Goal: Use online tool/utility: Utilize a website feature to perform a specific function

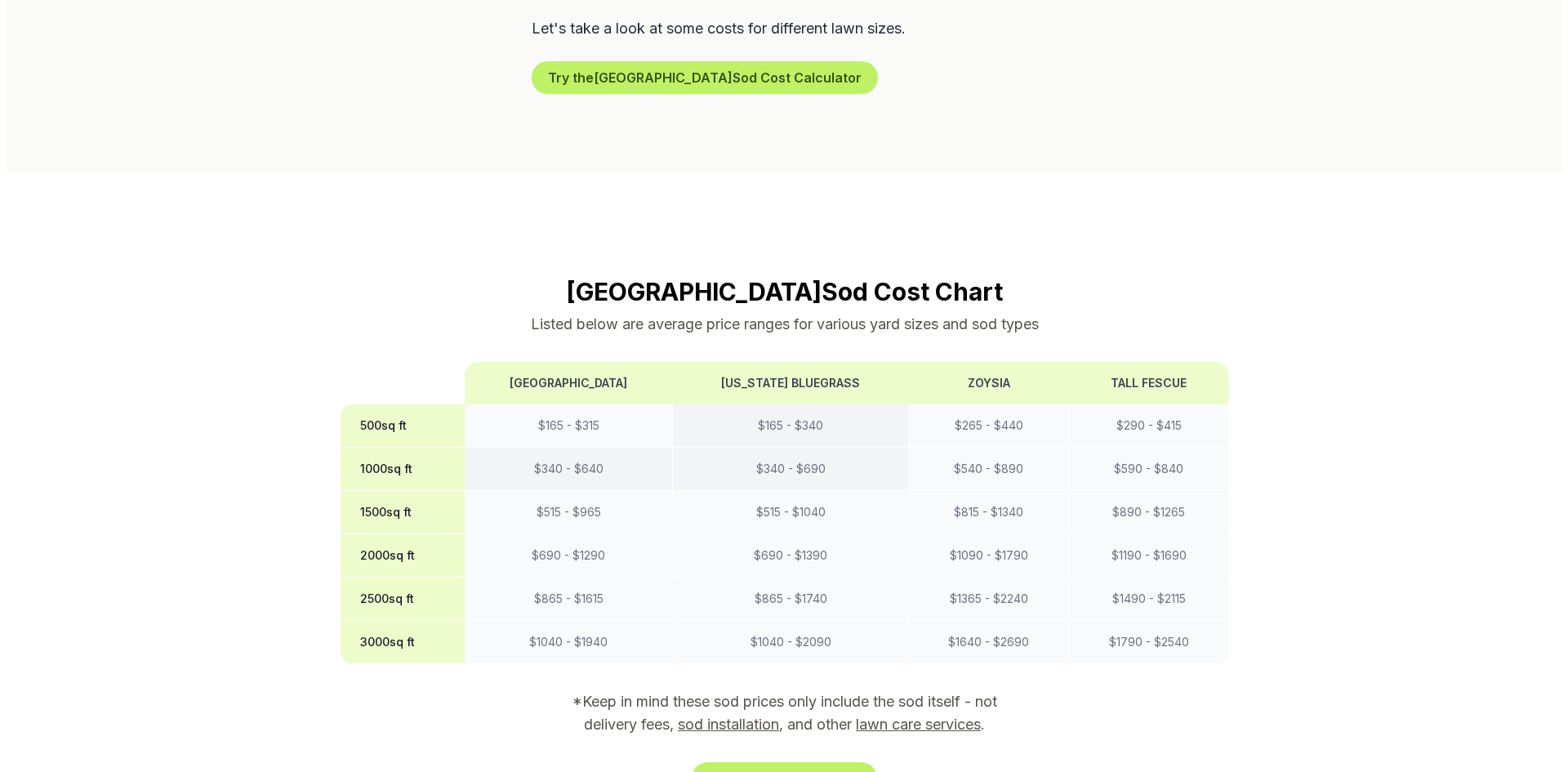
scroll to position [1171, 0]
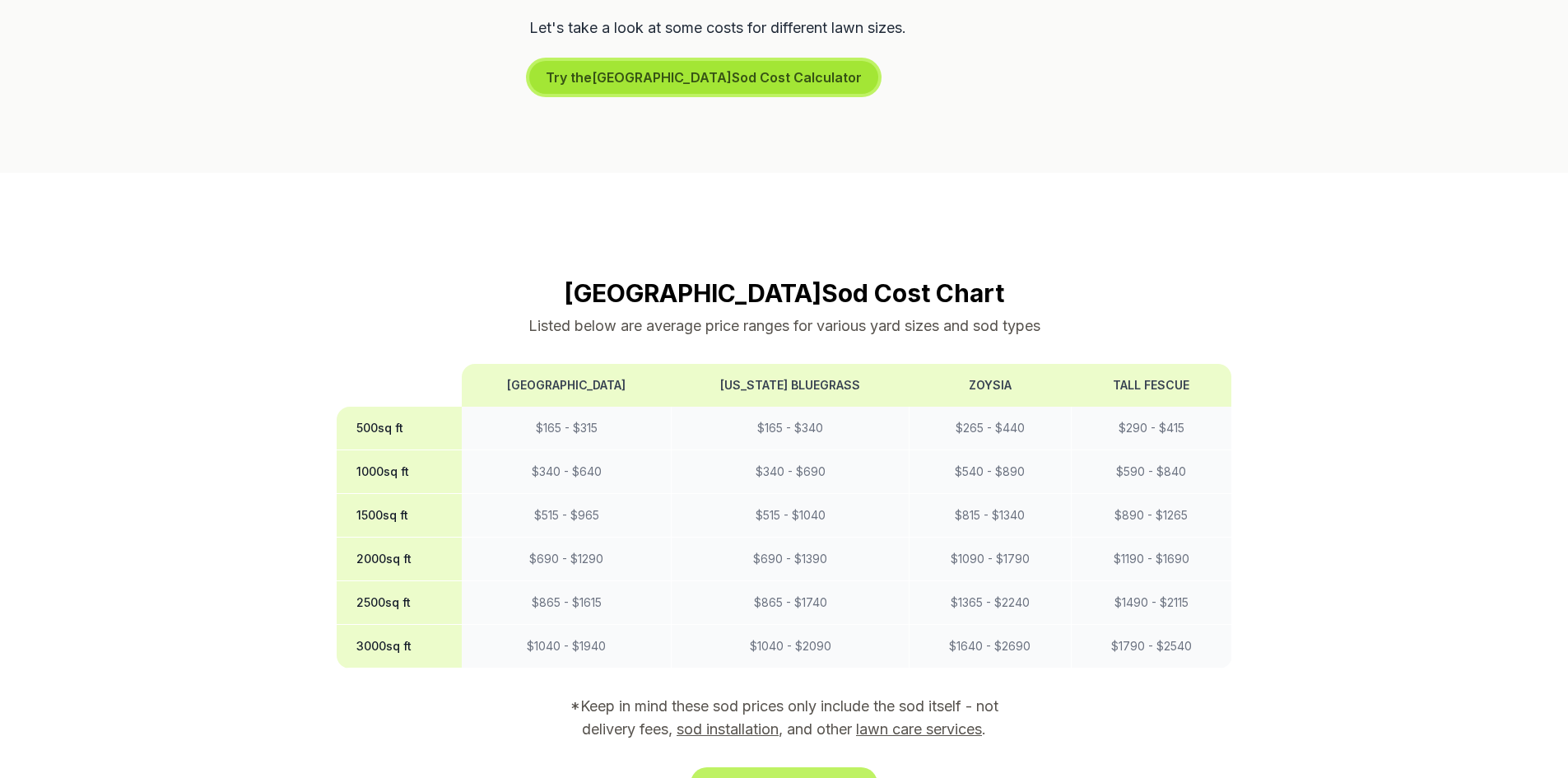
click at [741, 61] on button "Try the Bakersfield Sod Cost Calculator" at bounding box center [703, 78] width 349 height 33
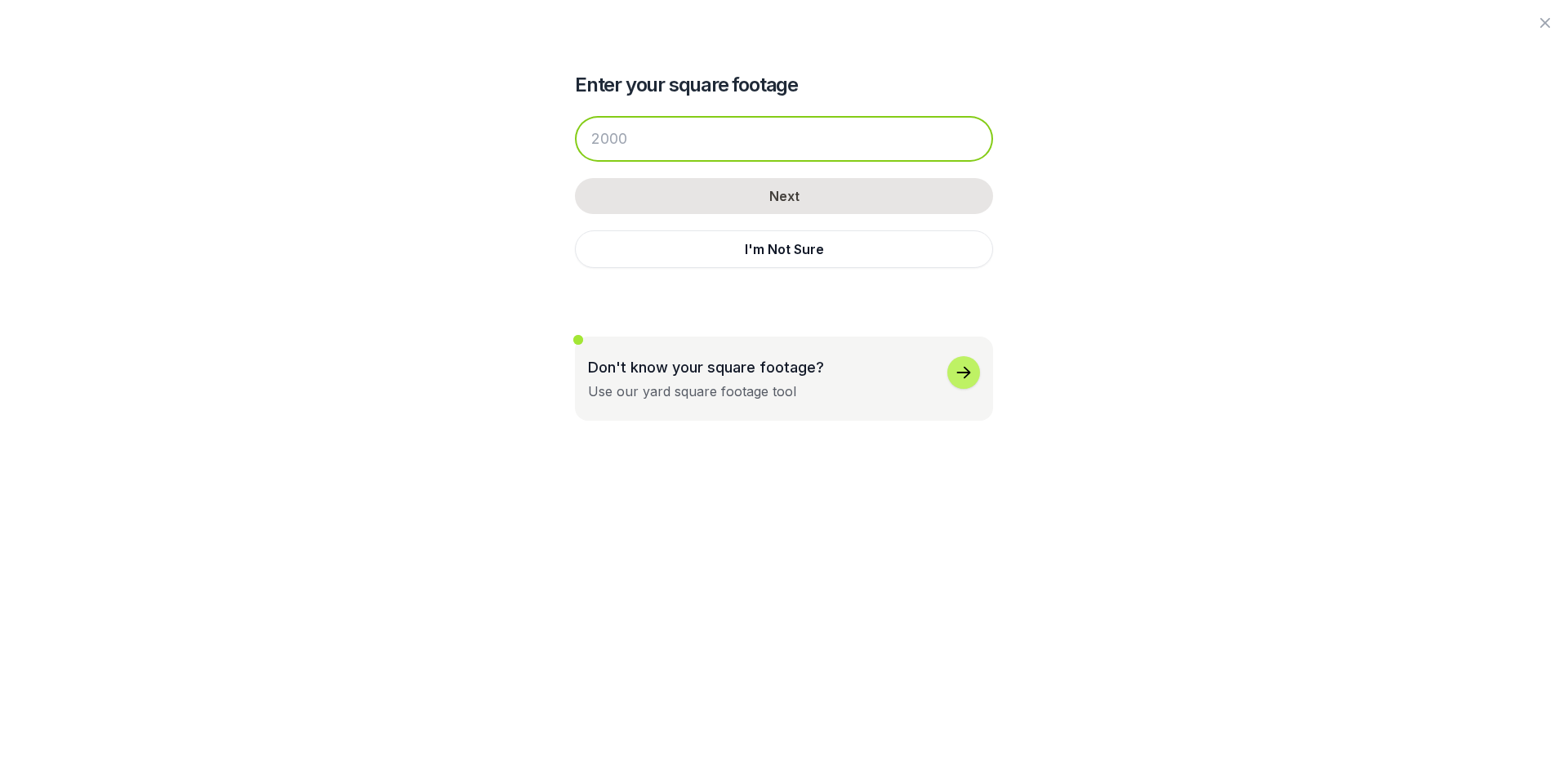
click at [787, 123] on input "number" at bounding box center [784, 139] width 418 height 46
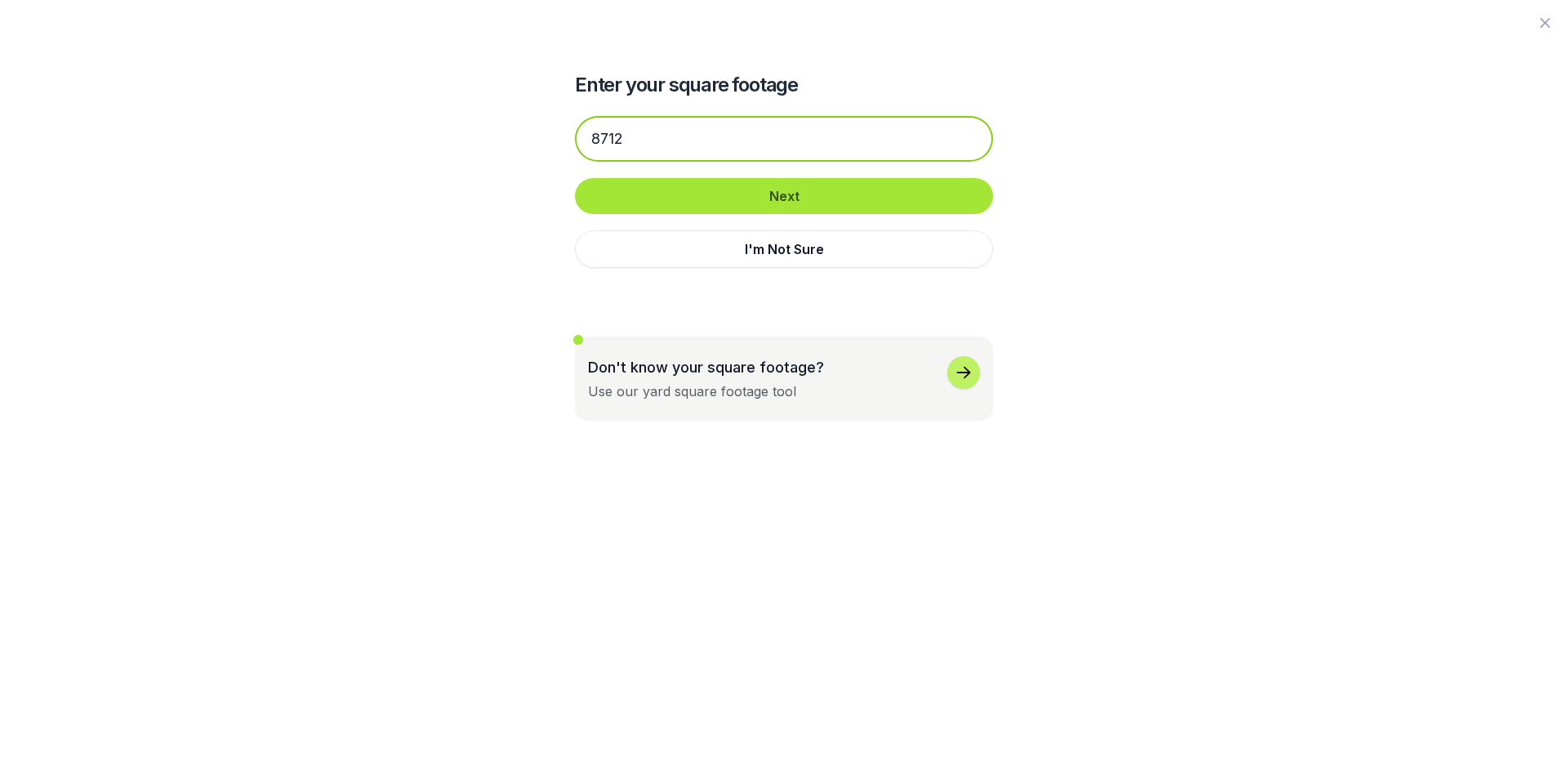
type input "8712"
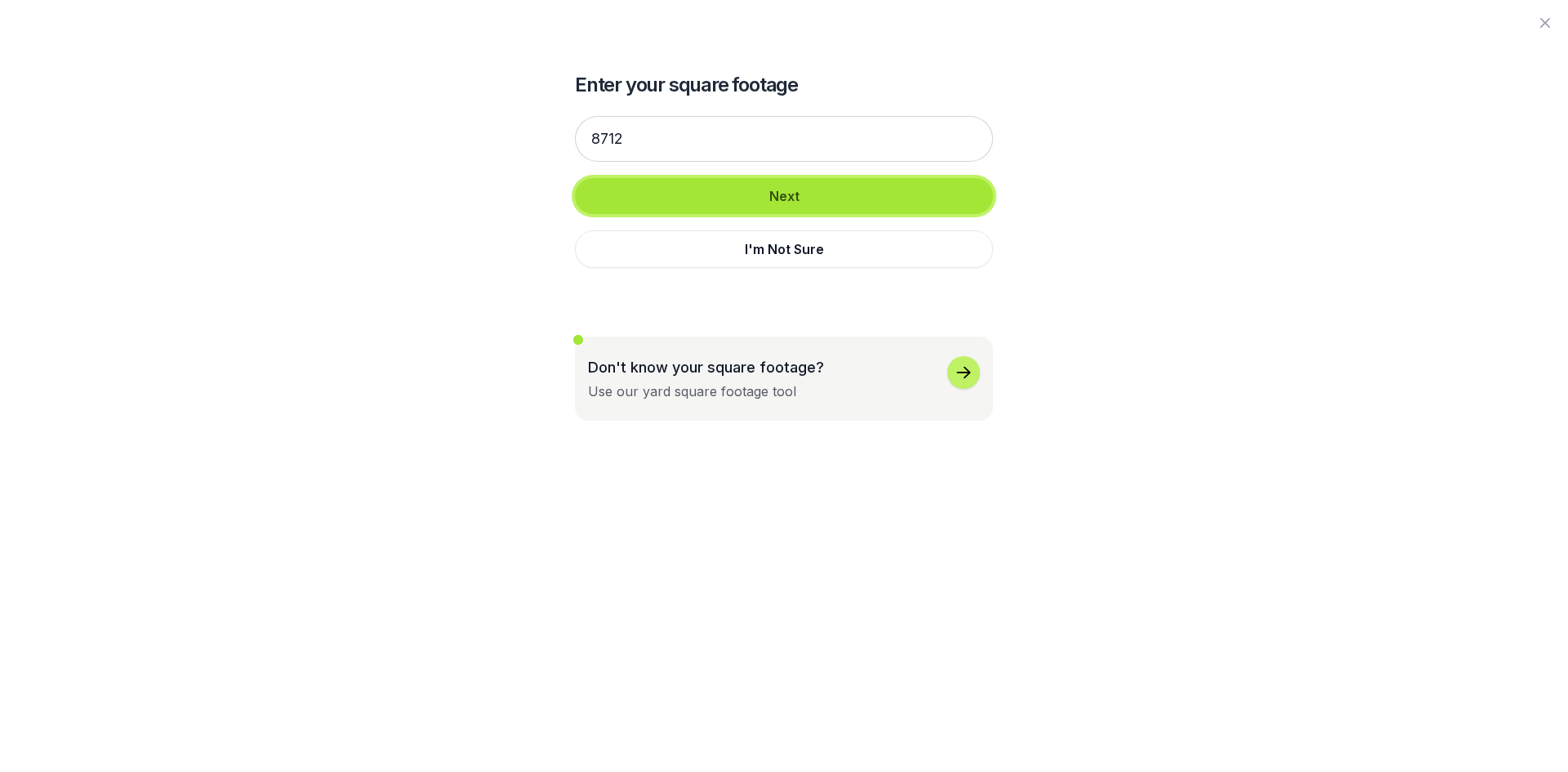
click at [834, 189] on button "Next" at bounding box center [784, 196] width 418 height 36
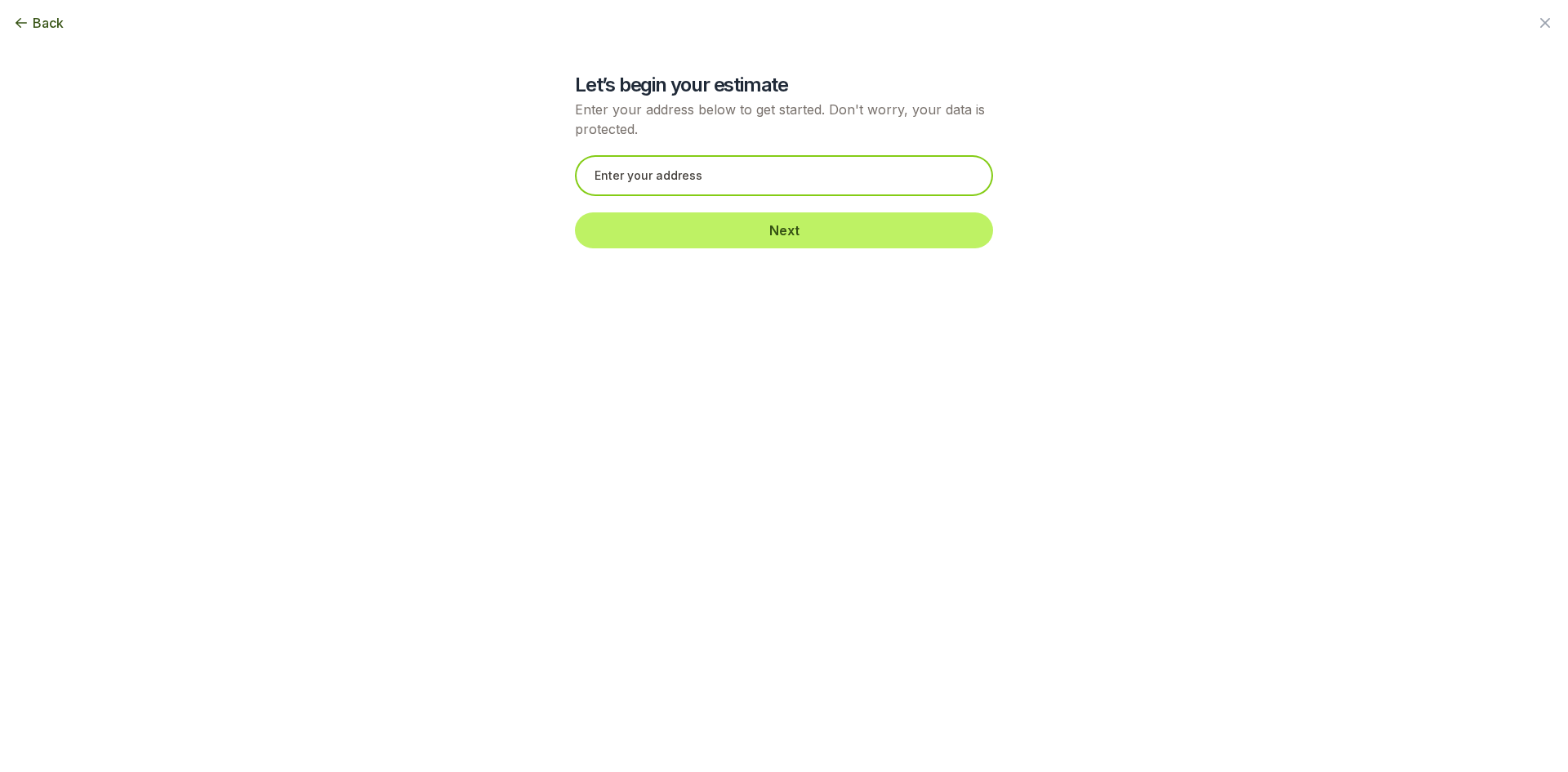
click at [855, 176] on input "text" at bounding box center [784, 176] width 418 height 40
paste input "[STREET_ADDRESS]"
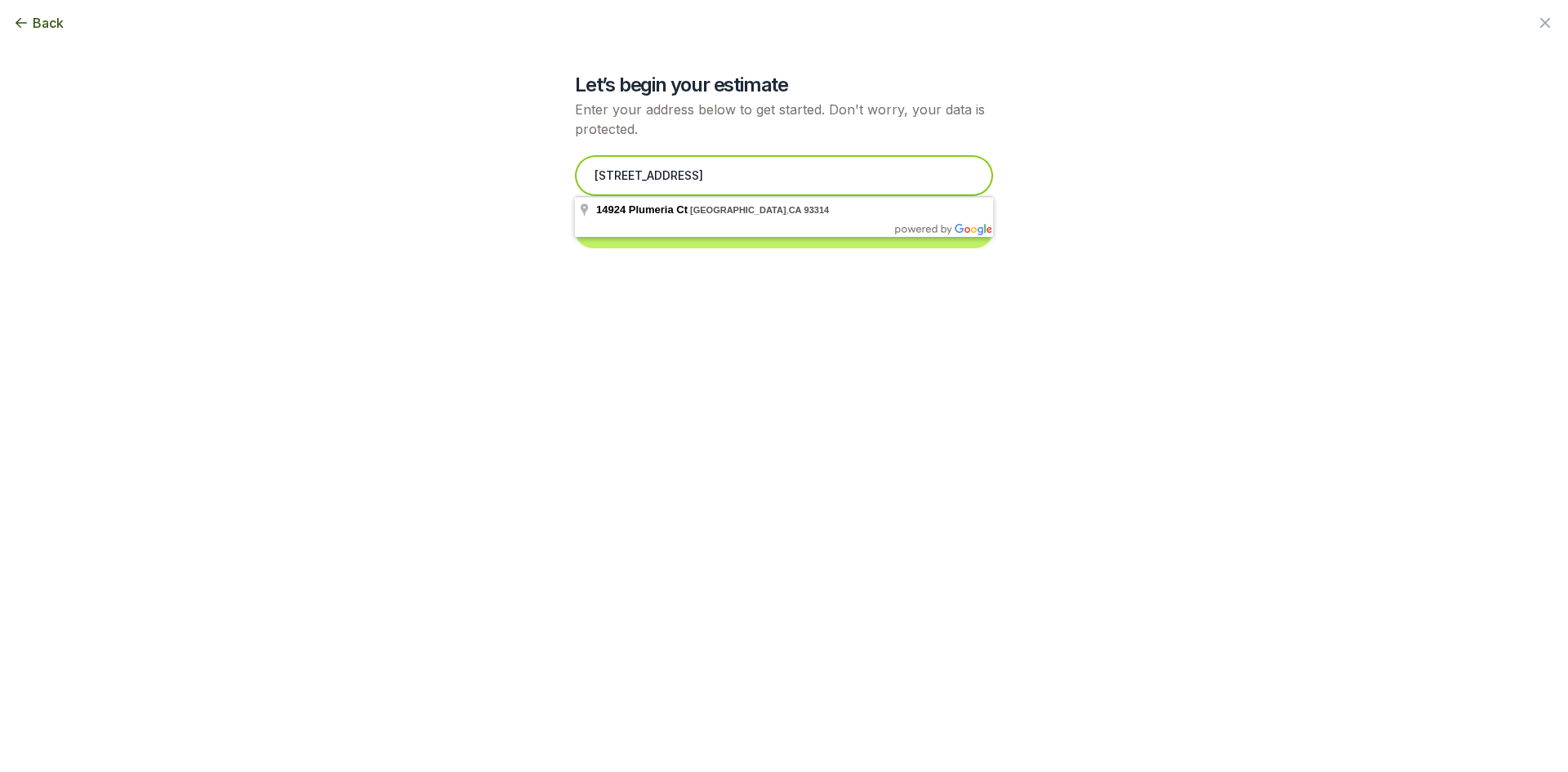
type input "[STREET_ADDRESS]"
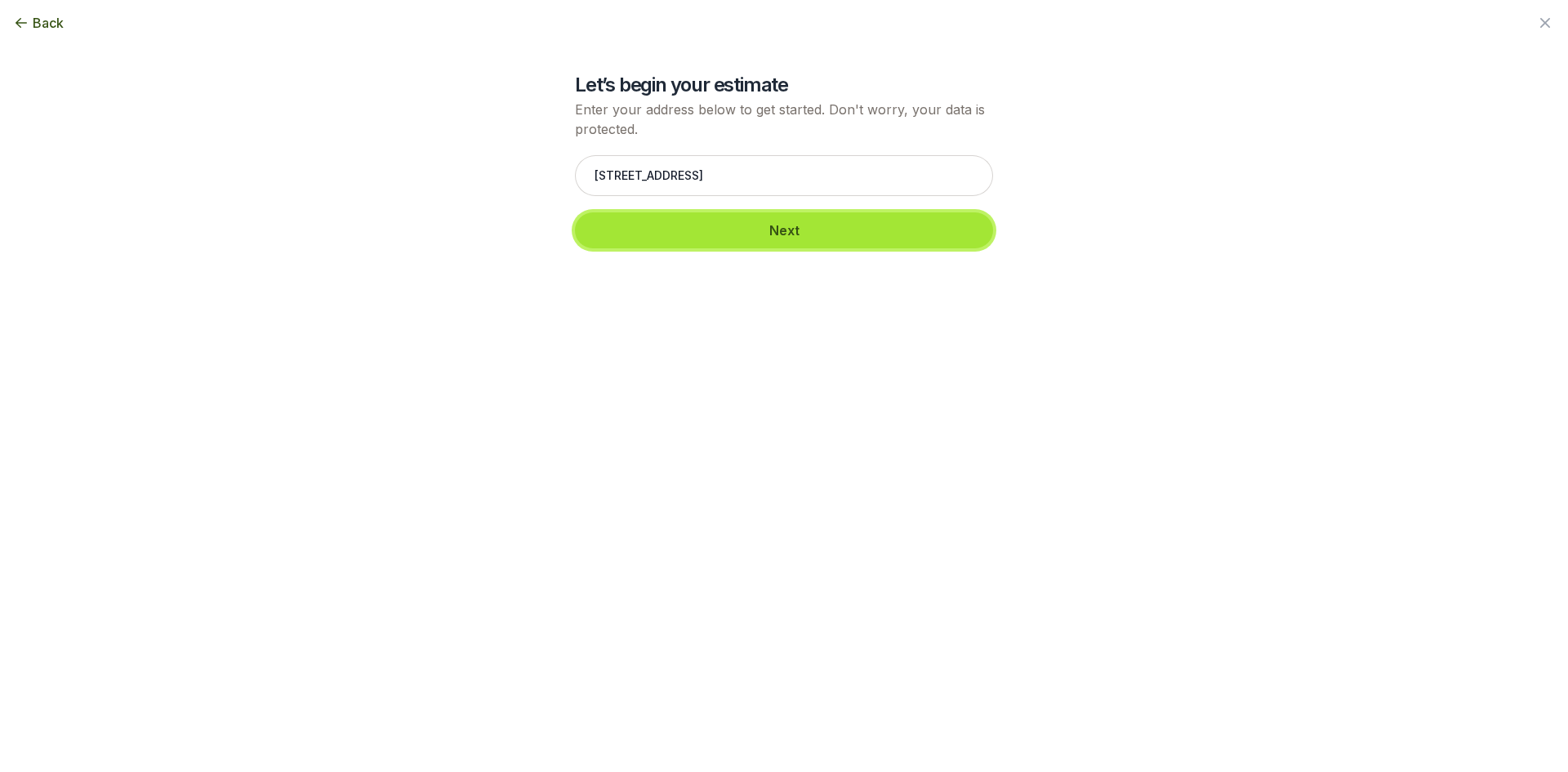
click at [790, 228] on button "Next" at bounding box center [784, 230] width 418 height 36
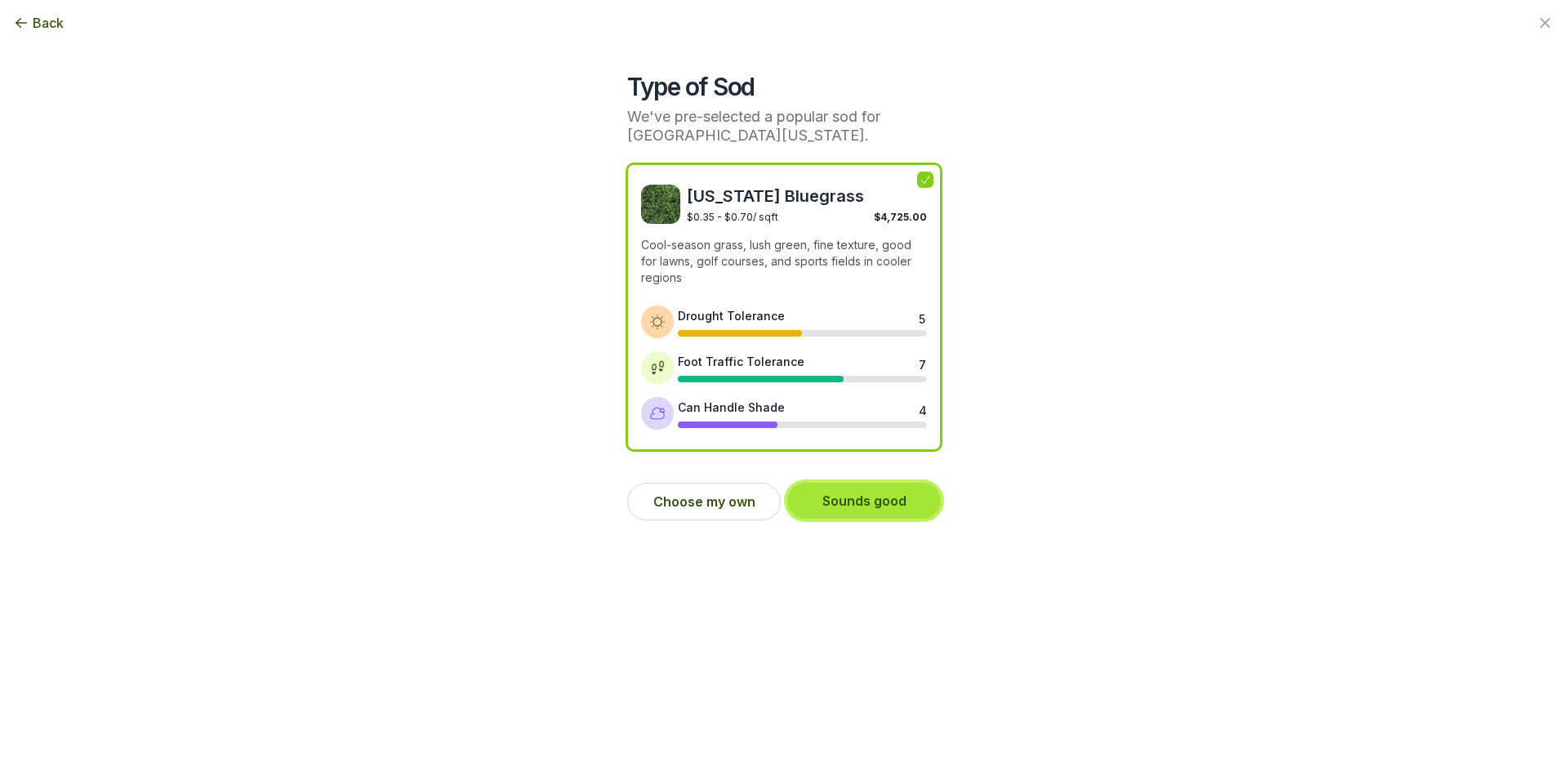
click at [856, 501] on button "Sounds good" at bounding box center [864, 500] width 153 height 36
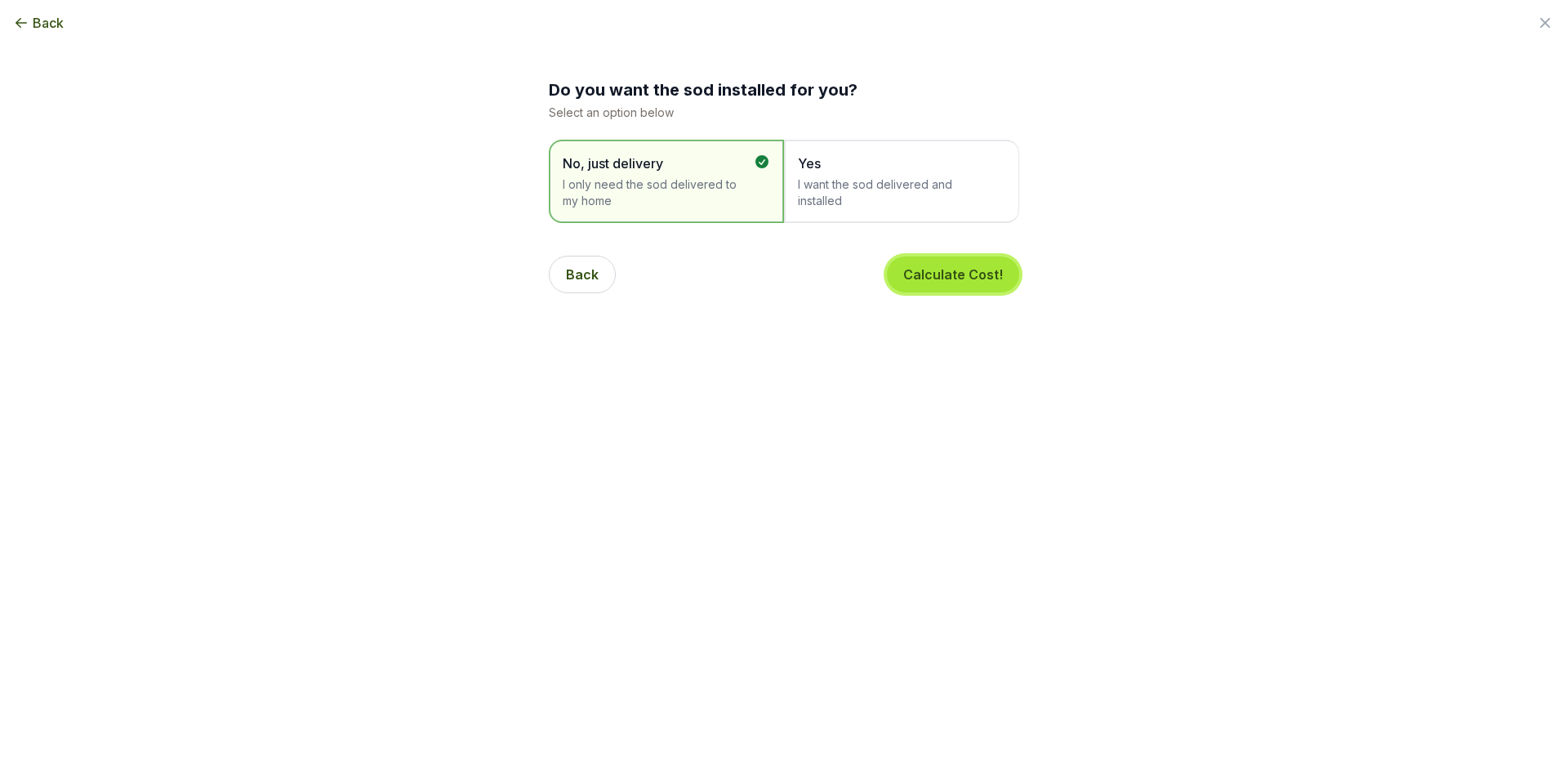
click at [980, 280] on button "Calculate Cost!" at bounding box center [953, 274] width 132 height 36
